Goal: Information Seeking & Learning: Understand process/instructions

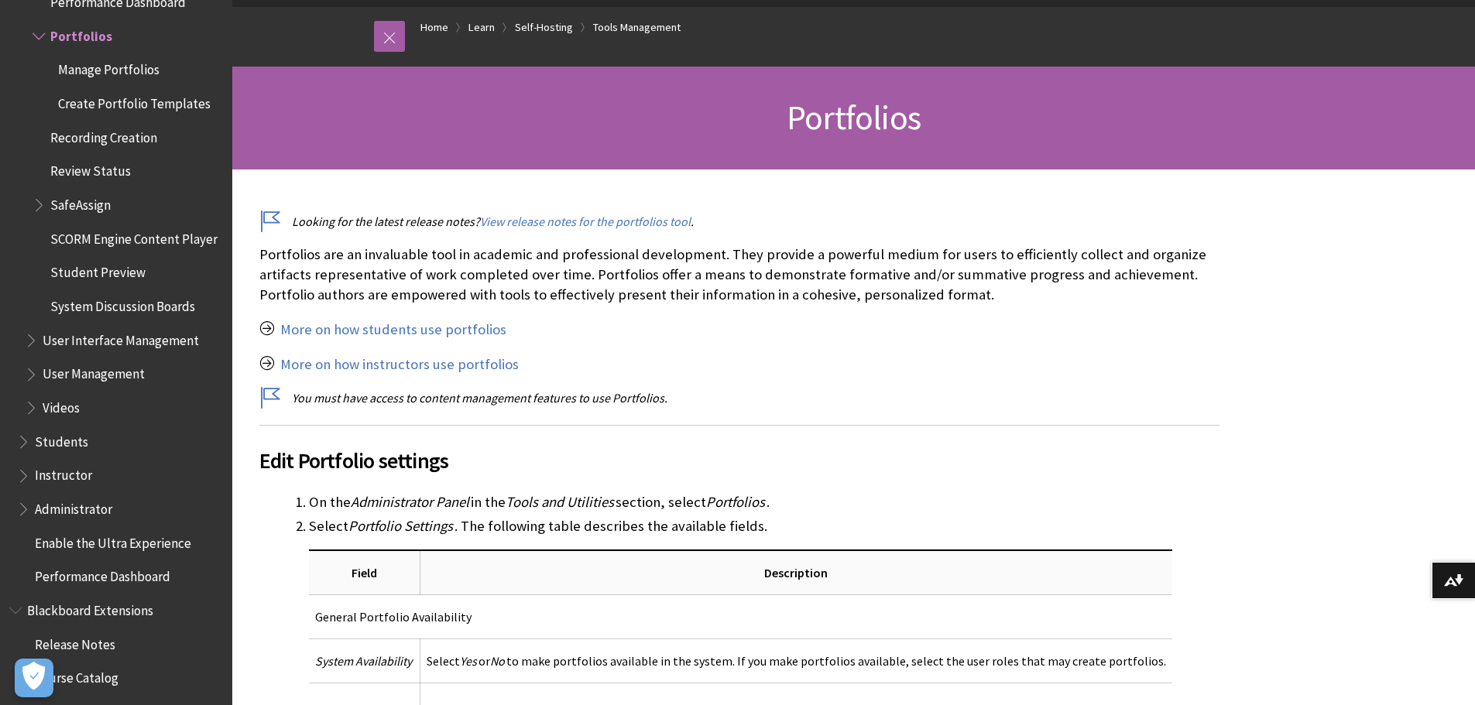
scroll to position [155, 0]
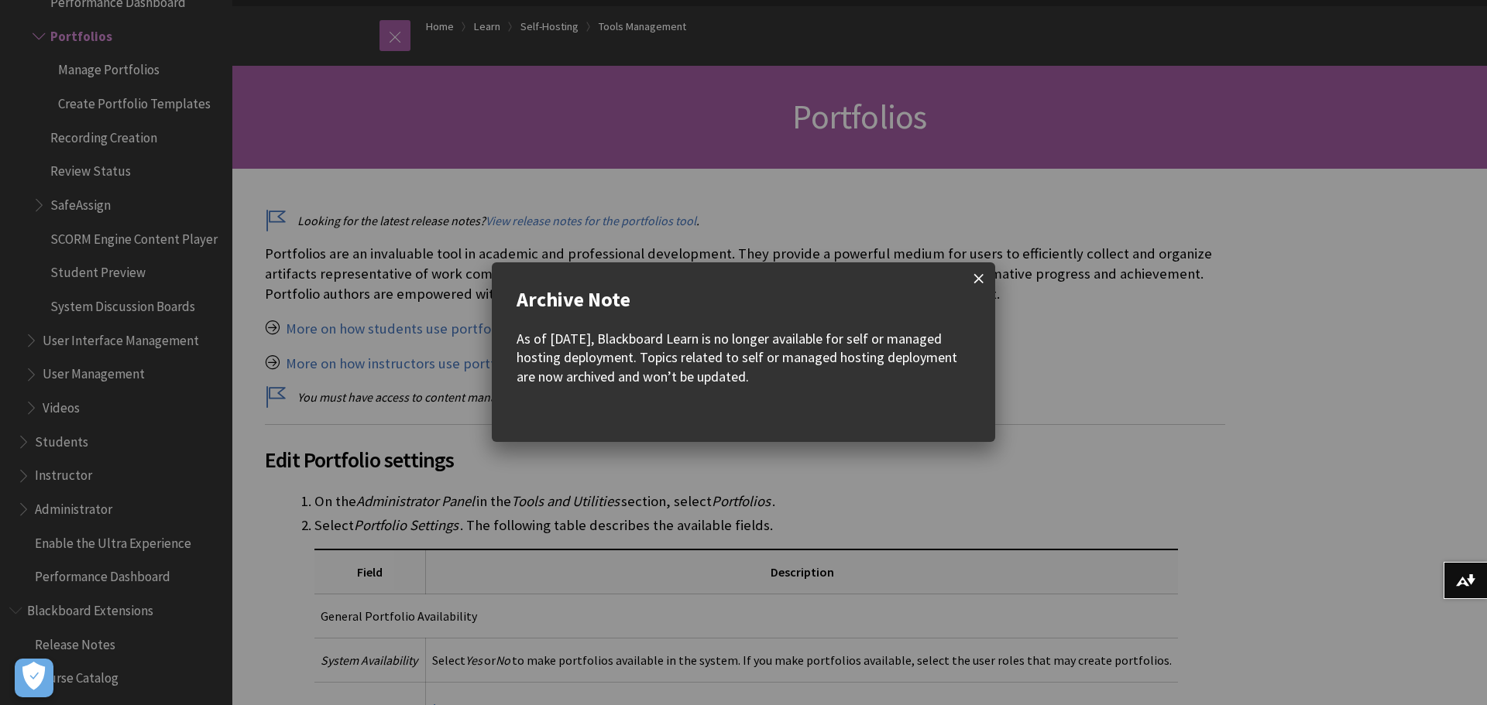
click at [983, 278] on span at bounding box center [978, 278] width 33 height 33
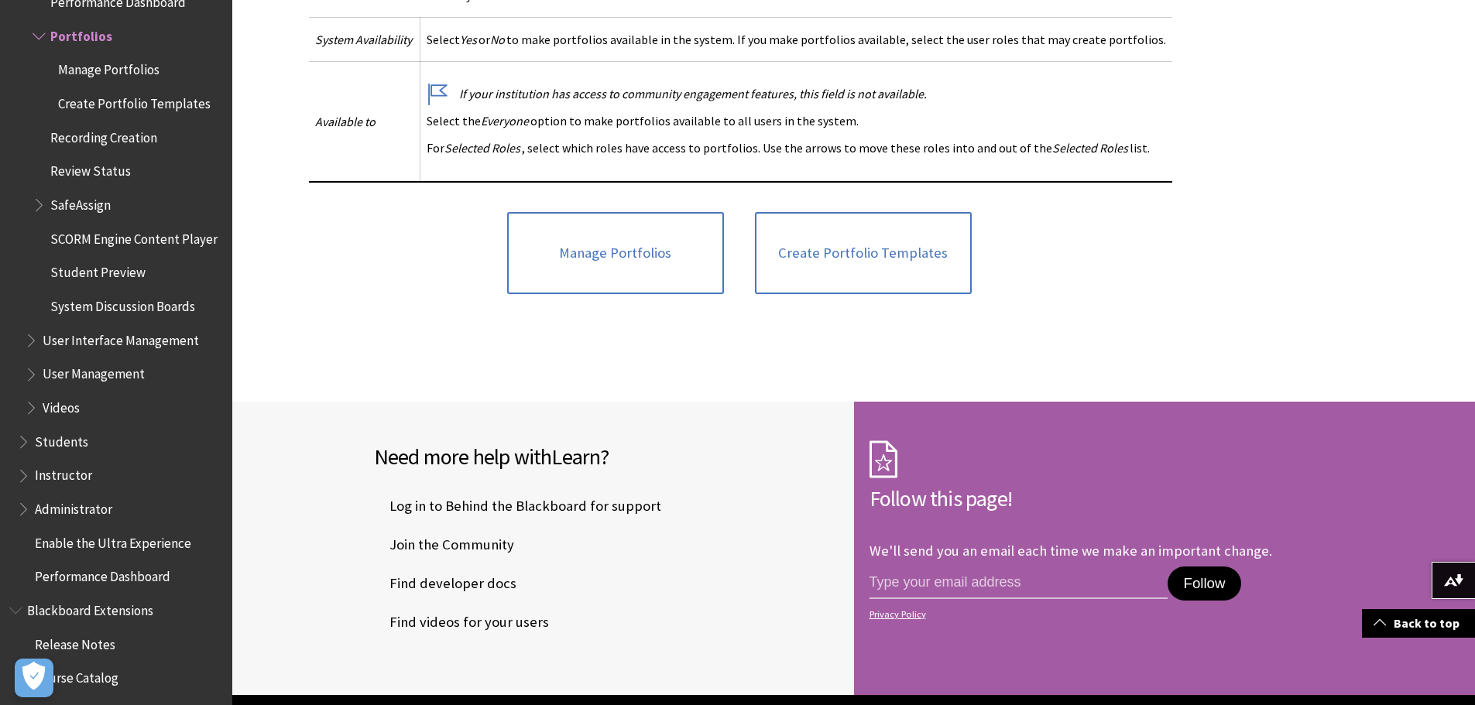
scroll to position [774, 0]
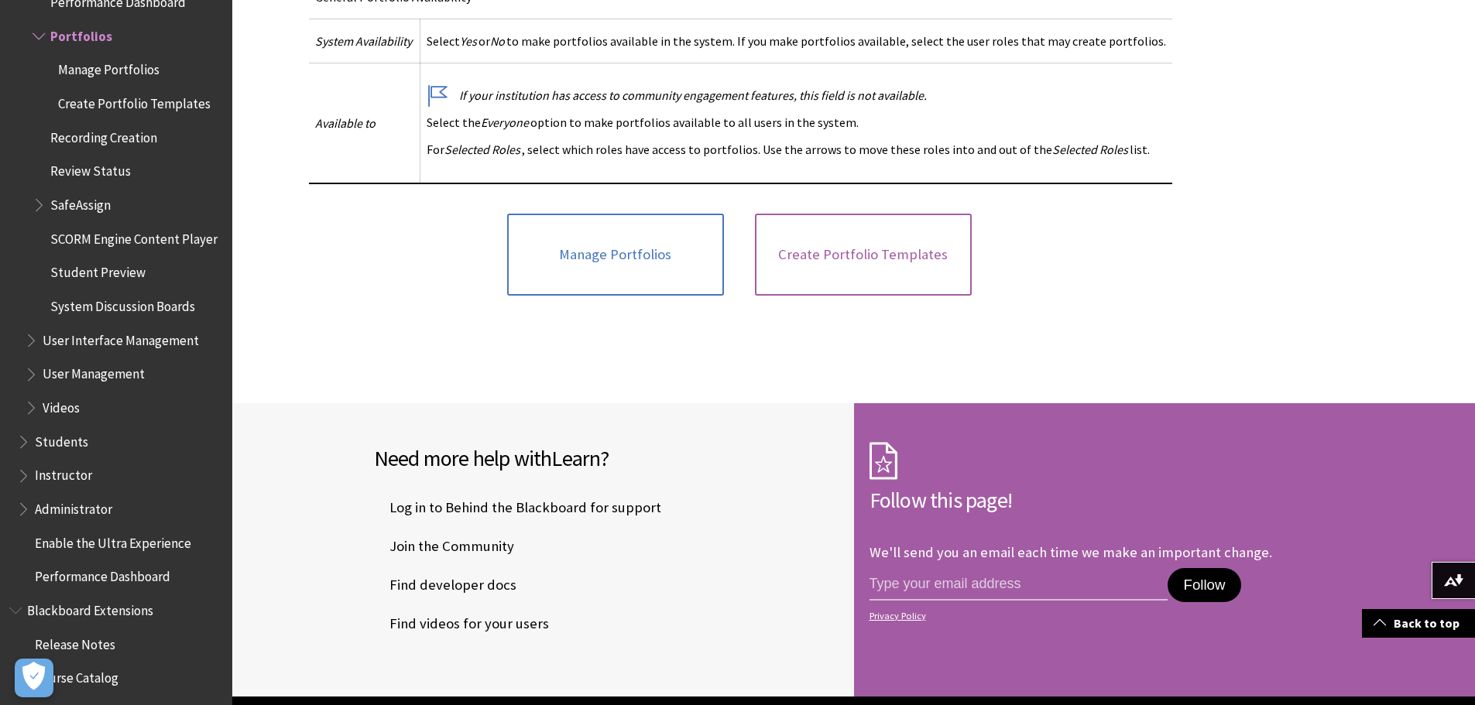
click at [905, 256] on link "Create Portfolio Templates" at bounding box center [863, 255] width 217 height 82
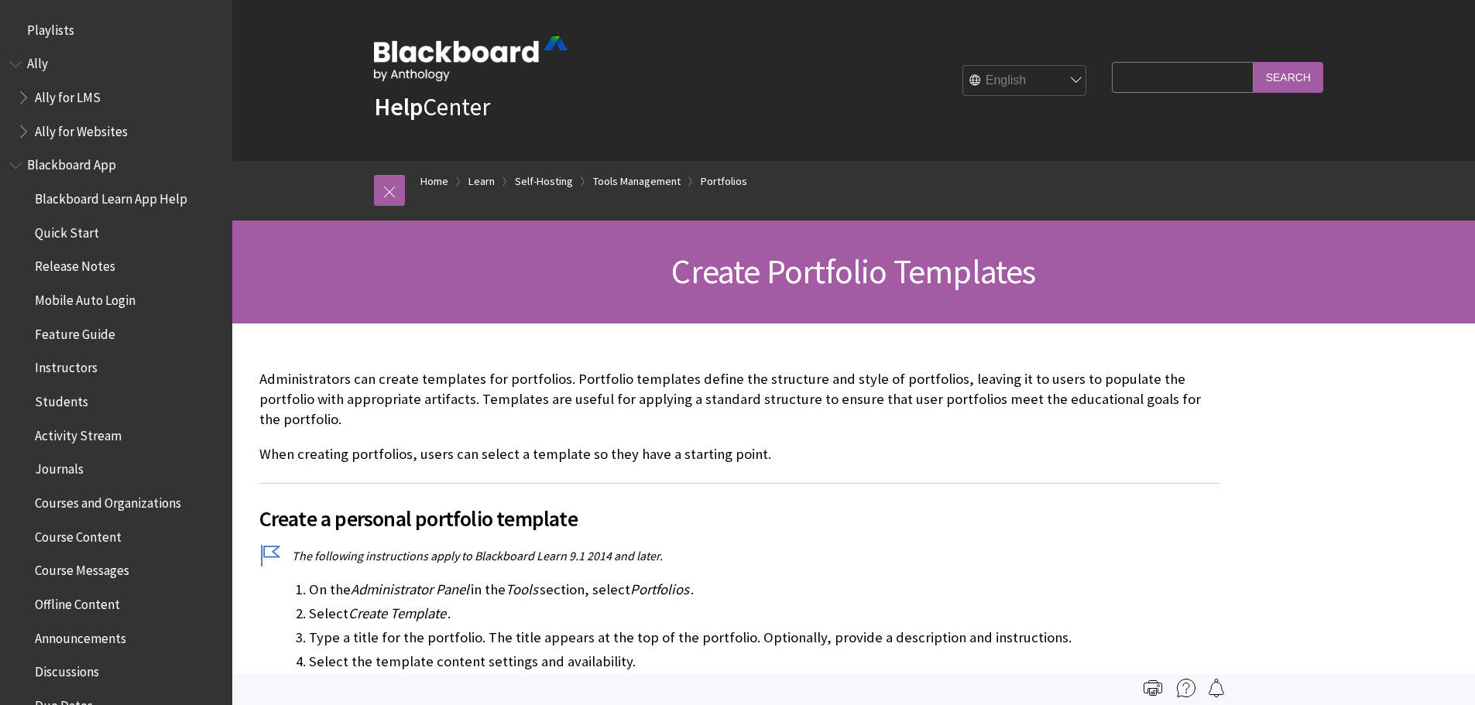
scroll to position [3494, 0]
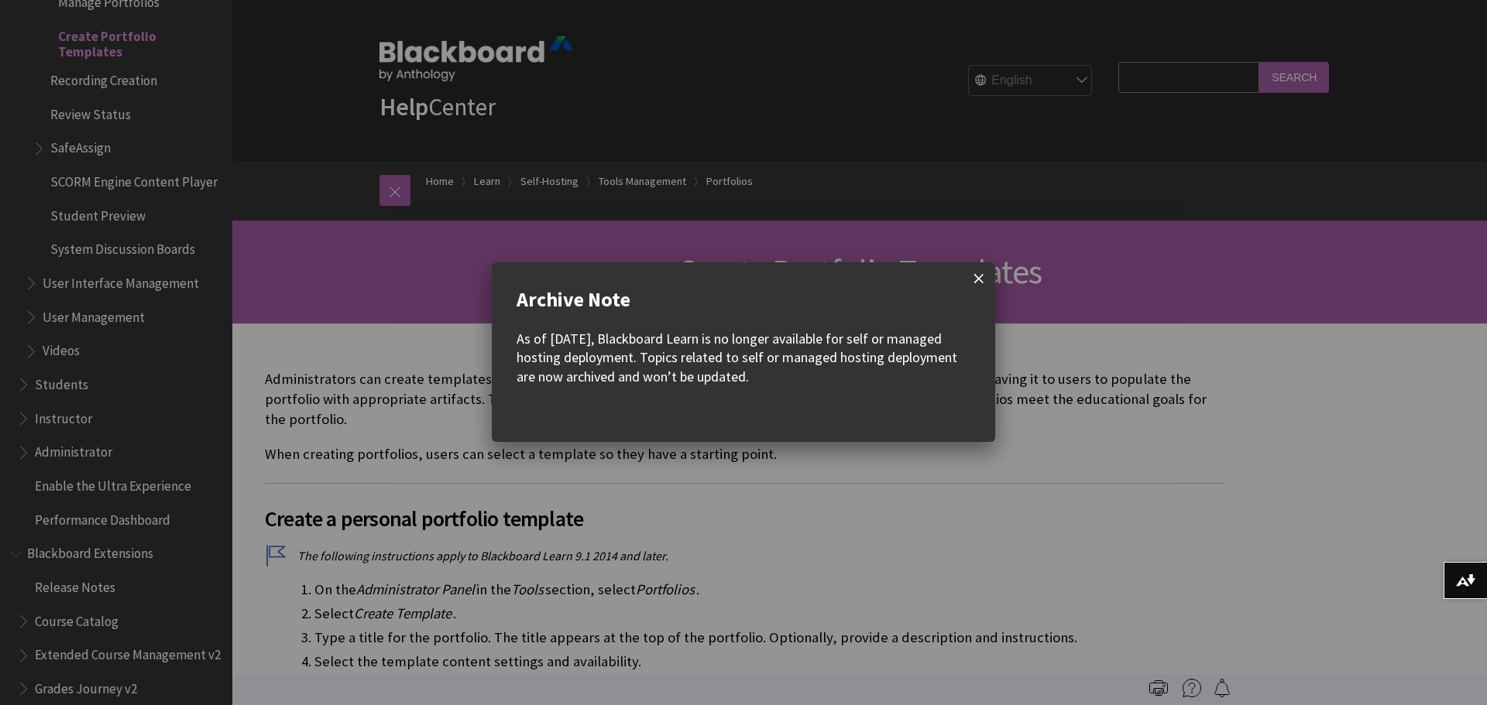
click at [976, 276] on span at bounding box center [978, 278] width 33 height 33
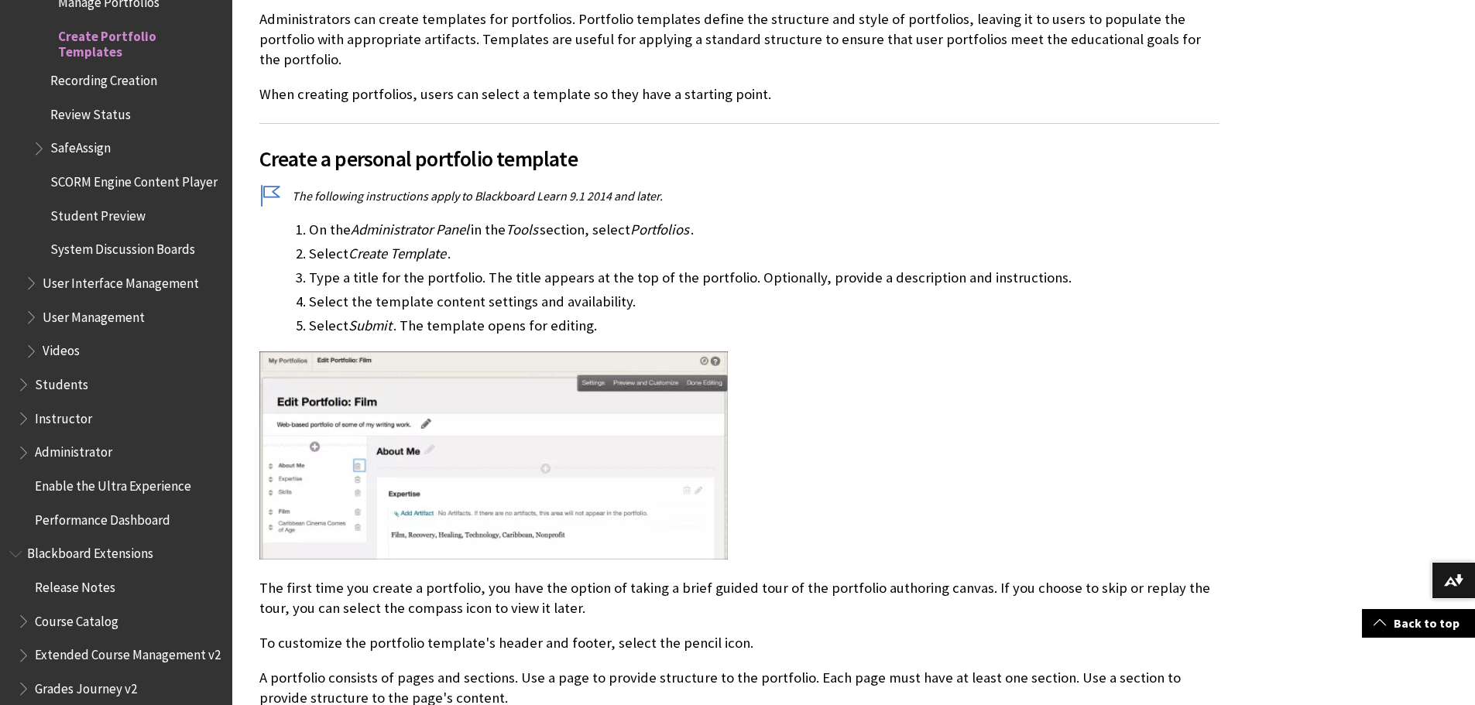
scroll to position [387, 0]
